Goal: Task Accomplishment & Management: Manage account settings

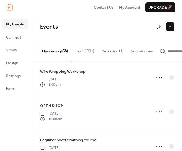
scroll to position [121, 0]
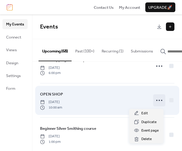
click at [158, 101] on circle at bounding box center [158, 100] width 1 height 1
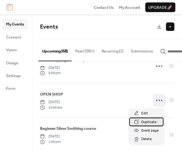
click at [143, 120] on span "Duplicate" at bounding box center [148, 122] width 15 height 6
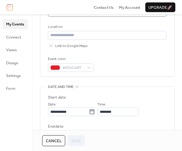
scroll to position [151, 0]
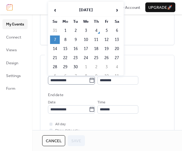
click at [95, 80] on icon at bounding box center [92, 80] width 6 height 6
click at [89, 80] on input "**********" at bounding box center [68, 80] width 41 height 8
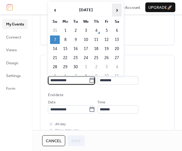
click at [118, 12] on span "›" at bounding box center [116, 10] width 9 height 12
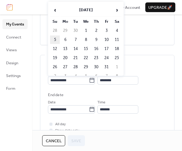
click at [56, 39] on td "5" at bounding box center [55, 39] width 10 height 8
type input "**********"
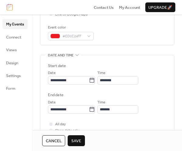
click at [80, 139] on span "Save" at bounding box center [76, 141] width 10 height 6
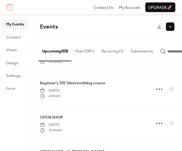
scroll to position [242, 0]
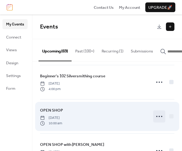
click at [157, 117] on icon at bounding box center [159, 116] width 10 height 10
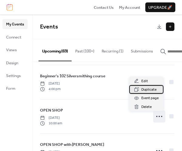
click at [143, 88] on span "Duplicate" at bounding box center [148, 90] width 15 height 6
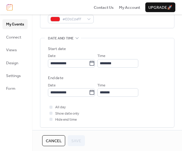
scroll to position [182, 0]
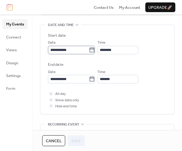
click at [95, 50] on icon at bounding box center [92, 50] width 6 height 6
click at [89, 50] on input "**********" at bounding box center [68, 50] width 41 height 8
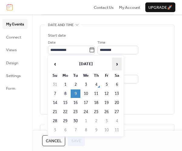
click at [116, 64] on span "›" at bounding box center [116, 64] width 9 height 12
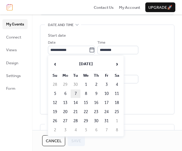
click at [75, 94] on td "7" at bounding box center [76, 93] width 10 height 8
type input "**********"
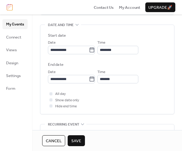
click at [81, 141] on button "Save" at bounding box center [76, 140] width 17 height 11
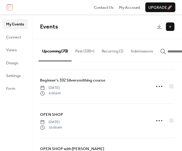
scroll to position [252, 0]
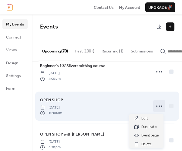
click at [158, 105] on icon at bounding box center [159, 106] width 10 height 10
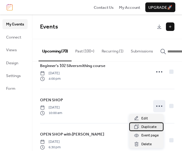
click at [148, 126] on span "Duplicate" at bounding box center [148, 127] width 15 height 6
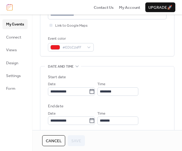
scroll to position [151, 0]
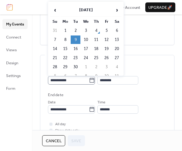
click at [95, 81] on icon at bounding box center [92, 80] width 6 height 6
click at [89, 81] on input "**********" at bounding box center [68, 80] width 41 height 8
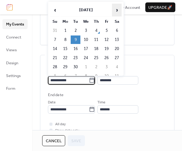
click at [118, 9] on span "›" at bounding box center [116, 10] width 9 height 12
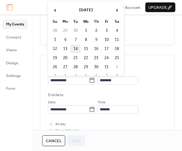
click at [76, 48] on td "14" at bounding box center [76, 49] width 10 height 8
type input "**********"
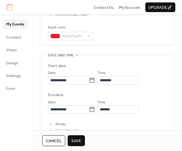
click at [79, 139] on span "Save" at bounding box center [76, 141] width 10 height 6
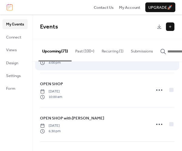
scroll to position [272, 0]
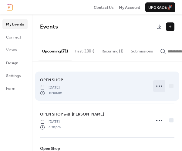
click at [156, 87] on circle at bounding box center [156, 85] width 1 height 1
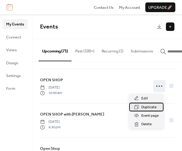
click at [145, 106] on span "Duplicate" at bounding box center [148, 107] width 15 height 6
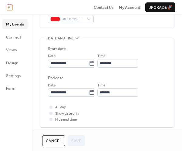
scroll to position [182, 0]
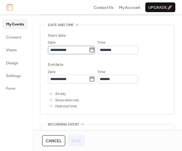
click at [95, 49] on icon at bounding box center [92, 50] width 6 height 6
click at [89, 49] on input "**********" at bounding box center [68, 50] width 41 height 8
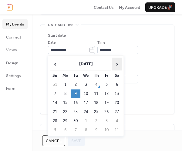
click at [117, 64] on span "›" at bounding box center [116, 64] width 9 height 12
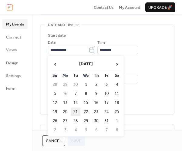
click at [76, 111] on td "21" at bounding box center [76, 111] width 10 height 8
type input "**********"
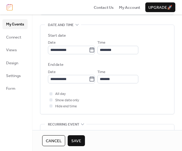
click at [80, 140] on span "Save" at bounding box center [76, 141] width 10 height 6
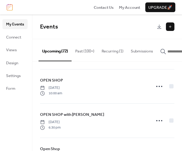
scroll to position [272, 0]
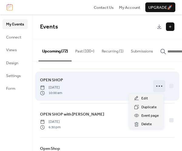
click at [158, 87] on circle at bounding box center [158, 85] width 1 height 1
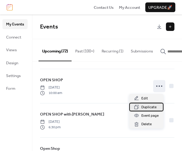
click at [144, 107] on span "Duplicate" at bounding box center [148, 107] width 15 height 6
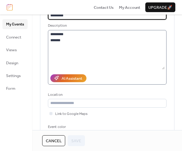
scroll to position [121, 0]
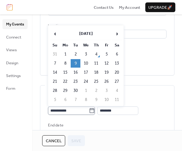
click at [93, 110] on icon at bounding box center [92, 110] width 5 height 5
click at [89, 110] on input "**********" at bounding box center [68, 110] width 41 height 8
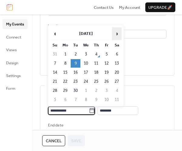
click at [117, 34] on span "›" at bounding box center [116, 34] width 9 height 12
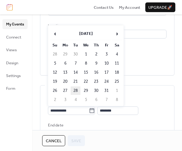
click at [75, 90] on td "28" at bounding box center [76, 90] width 10 height 8
type input "**********"
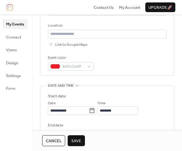
click at [74, 143] on span "Save" at bounding box center [76, 141] width 10 height 6
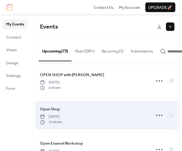
scroll to position [303, 0]
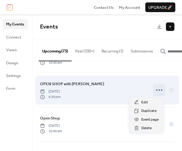
click at [154, 91] on icon at bounding box center [159, 90] width 10 height 10
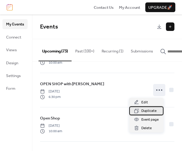
click at [145, 111] on span "Duplicate" at bounding box center [148, 111] width 15 height 6
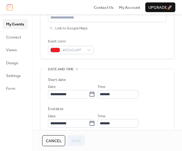
scroll to position [182, 0]
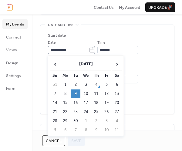
click at [95, 49] on icon at bounding box center [92, 50] width 6 height 6
click at [89, 49] on input "**********" at bounding box center [68, 50] width 41 height 8
click at [118, 63] on span "›" at bounding box center [116, 64] width 9 height 12
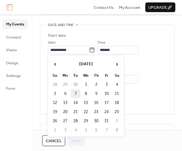
click at [76, 93] on td "7" at bounding box center [76, 93] width 10 height 8
type input "**********"
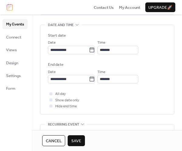
click at [79, 138] on span "Save" at bounding box center [76, 141] width 10 height 6
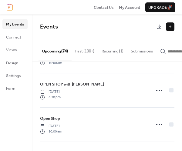
scroll to position [303, 0]
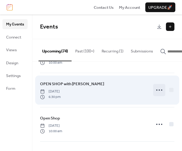
click at [160, 91] on icon at bounding box center [159, 90] width 10 height 10
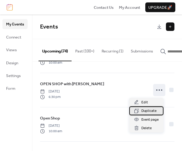
click at [150, 110] on span "Duplicate" at bounding box center [148, 111] width 15 height 6
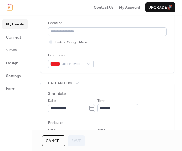
scroll to position [151, 0]
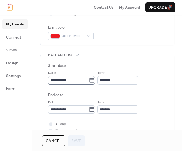
click at [95, 80] on icon at bounding box center [92, 80] width 6 height 6
click at [89, 80] on input "**********" at bounding box center [68, 80] width 41 height 8
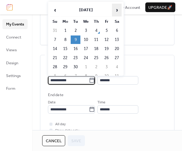
click at [116, 11] on span "›" at bounding box center [116, 10] width 9 height 12
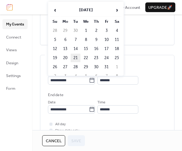
click at [75, 57] on td "21" at bounding box center [76, 58] width 10 height 8
type input "**********"
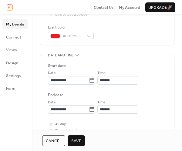
click at [78, 138] on span "Save" at bounding box center [76, 141] width 10 height 6
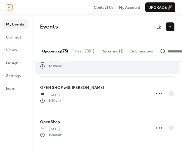
scroll to position [303, 0]
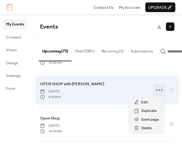
click at [157, 90] on icon at bounding box center [159, 90] width 10 height 10
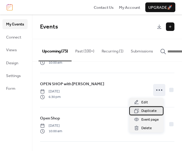
click at [144, 109] on span "Duplicate" at bounding box center [148, 111] width 15 height 6
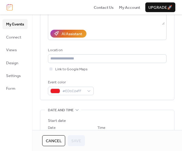
scroll to position [121, 0]
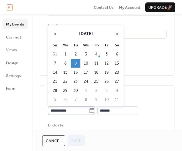
click at [94, 112] on icon at bounding box center [92, 110] width 6 height 6
click at [89, 112] on input "**********" at bounding box center [68, 110] width 41 height 8
click at [117, 34] on span "›" at bounding box center [116, 34] width 9 height 12
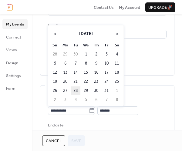
click at [78, 91] on td "28" at bounding box center [76, 90] width 10 height 8
type input "**********"
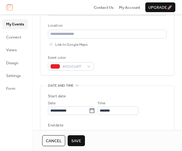
click at [73, 141] on span "Save" at bounding box center [76, 141] width 10 height 6
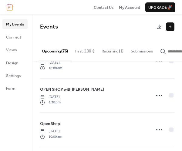
scroll to position [303, 0]
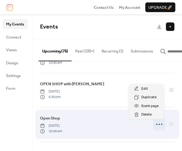
click at [155, 124] on icon at bounding box center [159, 124] width 10 height 10
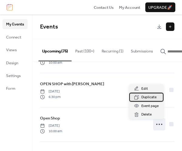
click at [143, 99] on span "Duplicate" at bounding box center [148, 97] width 15 height 6
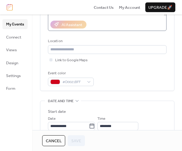
scroll to position [121, 0]
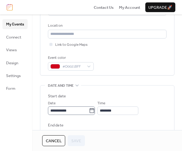
click at [95, 110] on icon at bounding box center [92, 110] width 6 height 6
click at [89, 110] on input "**********" at bounding box center [68, 110] width 41 height 8
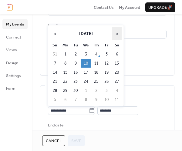
click at [118, 34] on span "›" at bounding box center [116, 34] width 9 height 12
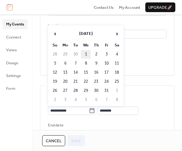
click at [87, 53] on td "1" at bounding box center [86, 54] width 10 height 8
type input "**********"
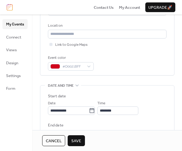
click at [80, 138] on span "Save" at bounding box center [76, 141] width 10 height 6
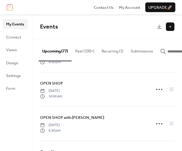
scroll to position [283, 0]
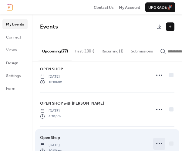
click at [159, 144] on icon at bounding box center [159, 144] width 10 height 10
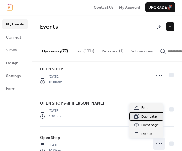
click at [145, 117] on span "Duplicate" at bounding box center [148, 117] width 15 height 6
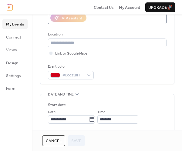
scroll to position [121, 0]
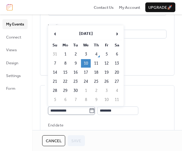
click at [93, 111] on icon at bounding box center [92, 110] width 6 height 6
click at [89, 111] on input "**********" at bounding box center [68, 110] width 41 height 8
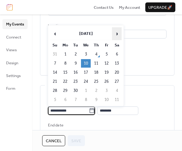
click at [117, 32] on span "›" at bounding box center [116, 34] width 9 height 12
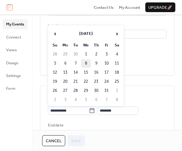
click at [85, 63] on td "8" at bounding box center [86, 63] width 10 height 8
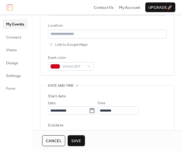
type input "**********"
click at [84, 141] on button "Save" at bounding box center [76, 140] width 17 height 11
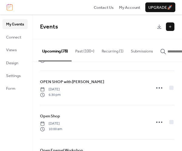
scroll to position [317, 0]
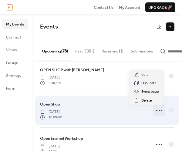
click at [158, 110] on circle at bounding box center [158, 110] width 1 height 1
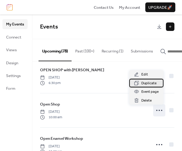
click at [153, 84] on span "Duplicate" at bounding box center [148, 83] width 15 height 6
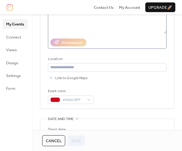
scroll to position [121, 0]
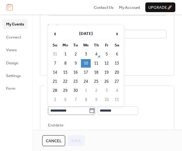
click at [94, 111] on icon at bounding box center [92, 110] width 5 height 5
click at [89, 111] on input "**********" at bounding box center [68, 110] width 41 height 8
click at [117, 34] on span "›" at bounding box center [116, 34] width 9 height 12
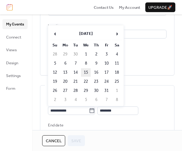
click at [87, 72] on td "15" at bounding box center [86, 72] width 10 height 8
type input "**********"
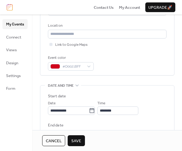
click at [77, 139] on span "Save" at bounding box center [76, 141] width 10 height 6
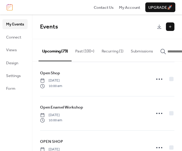
scroll to position [350, 0]
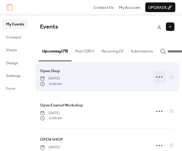
click at [155, 75] on icon at bounding box center [159, 77] width 10 height 10
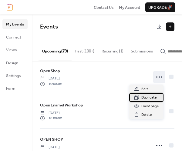
click at [147, 98] on span "Duplicate" at bounding box center [148, 97] width 15 height 6
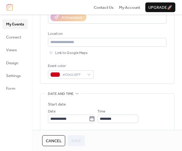
scroll to position [151, 0]
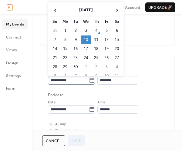
click at [95, 78] on icon at bounding box center [92, 80] width 6 height 6
click at [89, 78] on input "**********" at bounding box center [68, 80] width 41 height 8
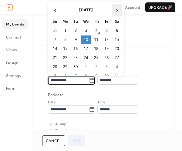
click at [119, 11] on span "›" at bounding box center [116, 10] width 9 height 12
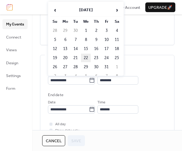
click at [86, 58] on td "22" at bounding box center [86, 58] width 10 height 8
type input "**********"
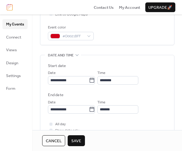
click at [78, 140] on span "Save" at bounding box center [76, 141] width 10 height 6
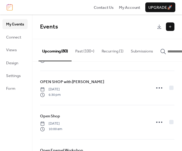
scroll to position [317, 0]
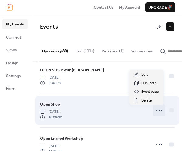
click at [158, 111] on circle at bounding box center [158, 110] width 1 height 1
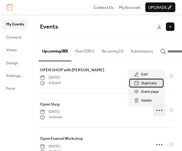
click at [150, 83] on span "Duplicate" at bounding box center [148, 83] width 15 height 6
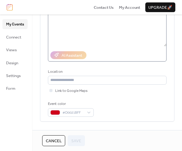
scroll to position [121, 0]
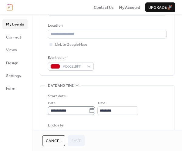
click at [95, 109] on icon at bounding box center [92, 110] width 6 height 6
click at [89, 109] on input "**********" at bounding box center [68, 110] width 41 height 8
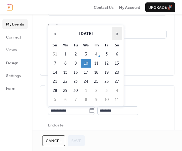
click at [117, 34] on span "›" at bounding box center [116, 34] width 9 height 12
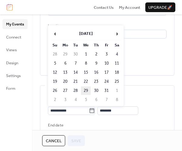
click at [87, 90] on td "29" at bounding box center [86, 90] width 10 height 8
type input "**********"
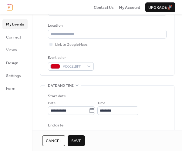
click at [82, 136] on button "Save" at bounding box center [76, 140] width 17 height 11
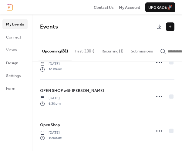
scroll to position [1413, 0]
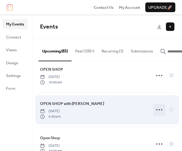
click at [157, 107] on icon at bounding box center [159, 110] width 10 height 10
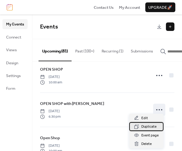
click at [151, 126] on span "Duplicate" at bounding box center [148, 127] width 15 height 6
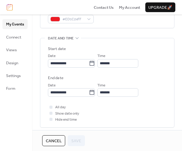
scroll to position [182, 0]
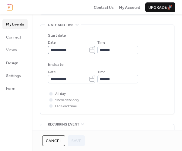
click at [95, 51] on icon at bounding box center [92, 50] width 6 height 6
click at [89, 51] on input "**********" at bounding box center [68, 50] width 41 height 8
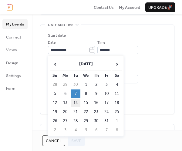
click at [76, 102] on td "14" at bounding box center [76, 102] width 10 height 8
type input "**********"
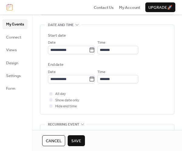
click at [77, 140] on span "Save" at bounding box center [76, 141] width 10 height 6
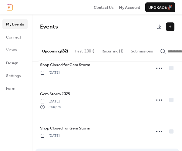
scroll to position [1746, 0]
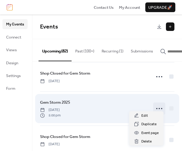
click at [158, 104] on icon at bounding box center [159, 109] width 10 height 10
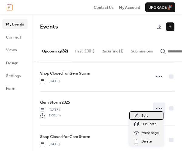
click at [145, 115] on span "Edit" at bounding box center [144, 116] width 7 height 6
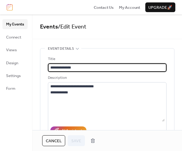
click at [50, 68] on input "**********" at bounding box center [107, 67] width 118 height 8
type input "**********"
click at [81, 139] on button "Save" at bounding box center [76, 140] width 17 height 11
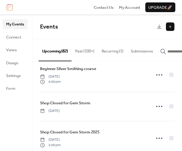
scroll to position [1716, 0]
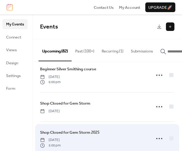
click at [112, 129] on div "Shop Closed for Gem Storm 2025 [DATE] 5:00 pm" at bounding box center [93, 138] width 107 height 19
click at [158, 135] on icon at bounding box center [159, 139] width 10 height 10
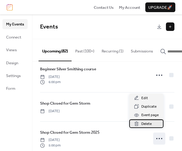
click at [140, 125] on div "Delete" at bounding box center [146, 123] width 34 height 8
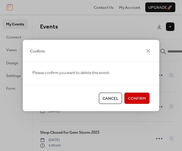
click at [134, 101] on span "Confirm" at bounding box center [137, 98] width 18 height 6
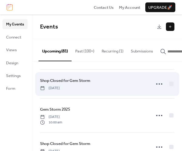
scroll to position [1777, 0]
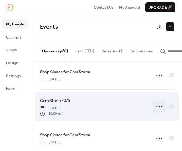
click at [158, 103] on icon at bounding box center [159, 107] width 10 height 10
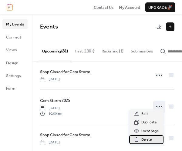
click at [145, 140] on span "Delete" at bounding box center [146, 140] width 10 height 6
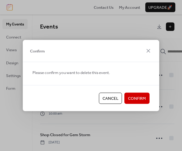
click at [129, 99] on span "Confirm" at bounding box center [137, 98] width 18 height 6
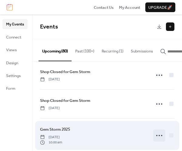
click at [156, 130] on icon at bounding box center [159, 135] width 10 height 10
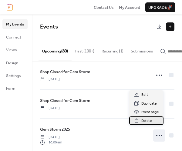
click at [142, 120] on span "Delete" at bounding box center [146, 121] width 10 height 6
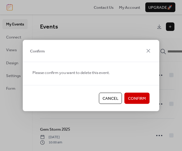
click at [133, 100] on span "Confirm" at bounding box center [137, 98] width 18 height 6
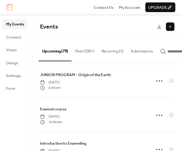
scroll to position [1939, 0]
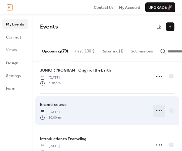
click at [159, 106] on icon at bounding box center [159, 111] width 10 height 10
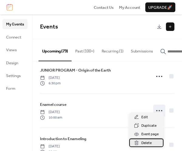
click at [148, 143] on span "Delete" at bounding box center [146, 143] width 10 height 6
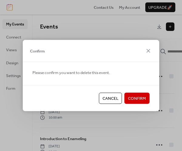
click at [134, 96] on span "Confirm" at bounding box center [137, 98] width 18 height 6
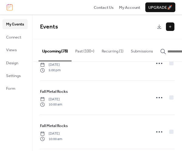
scroll to position [2332, 0]
